Goal: Information Seeking & Learning: Learn about a topic

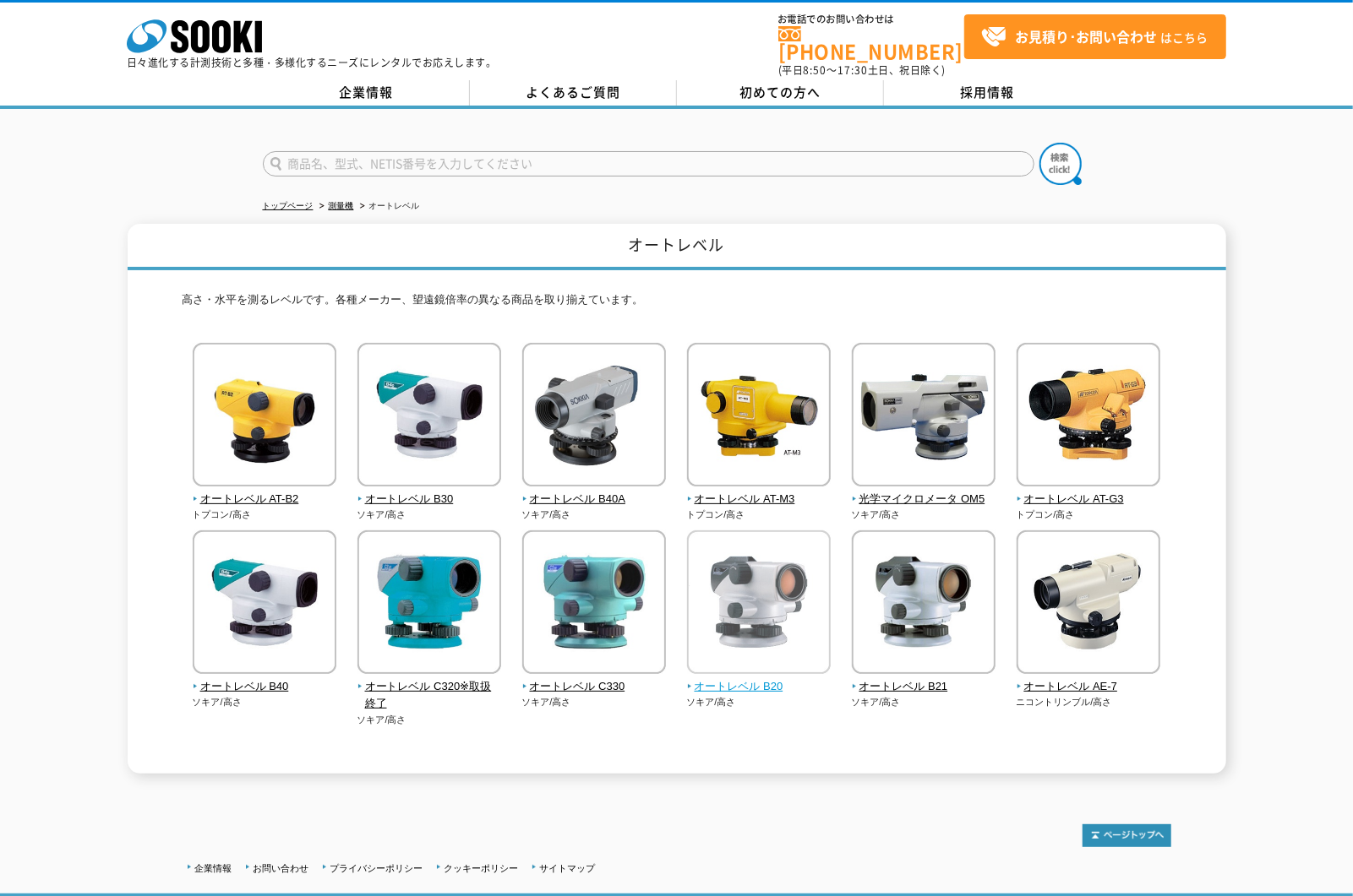
click at [759, 607] on img at bounding box center [759, 604] width 144 height 147
click at [727, 609] on img at bounding box center [759, 604] width 144 height 147
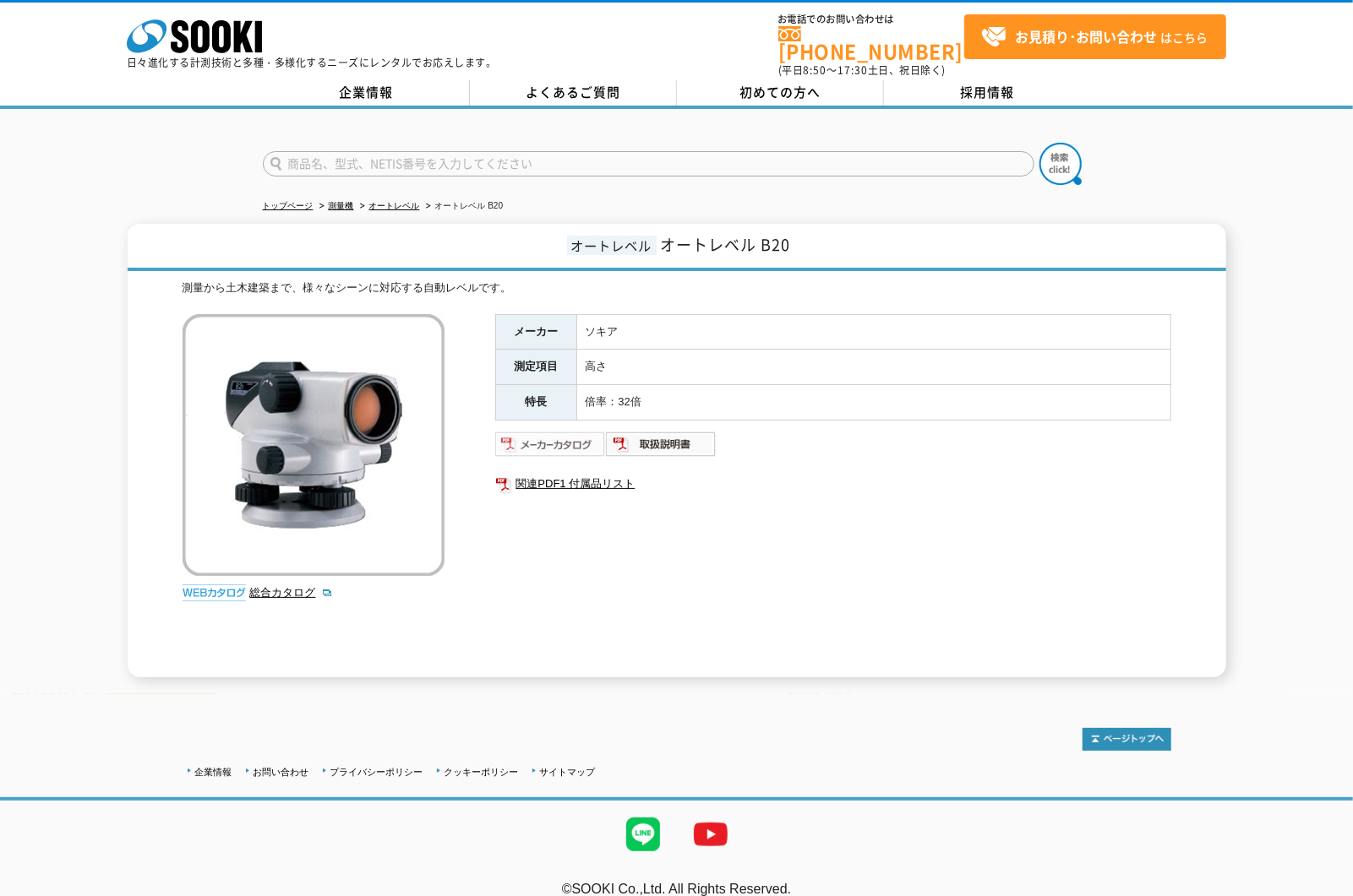
click at [554, 438] on img at bounding box center [550, 444] width 111 height 27
